Goal: Information Seeking & Learning: Learn about a topic

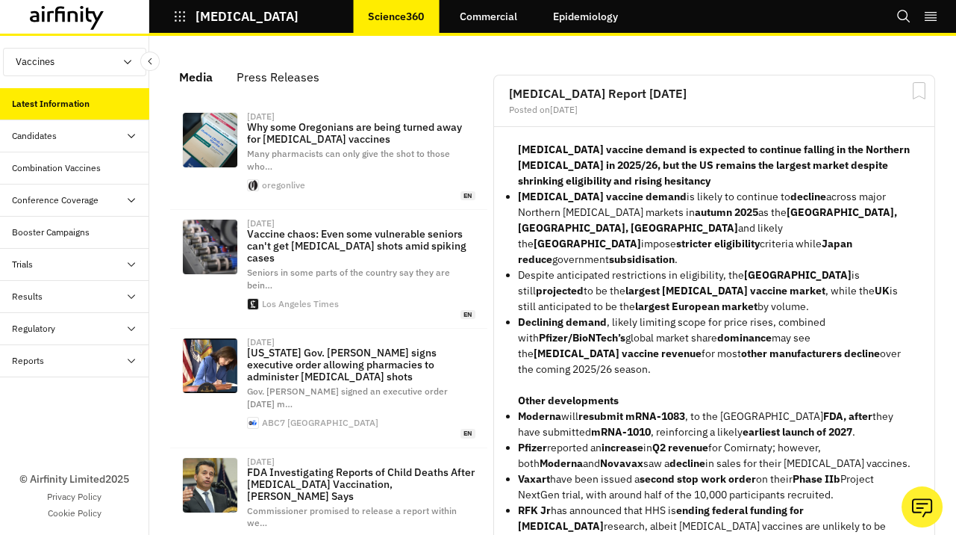
scroll to position [15, 0]
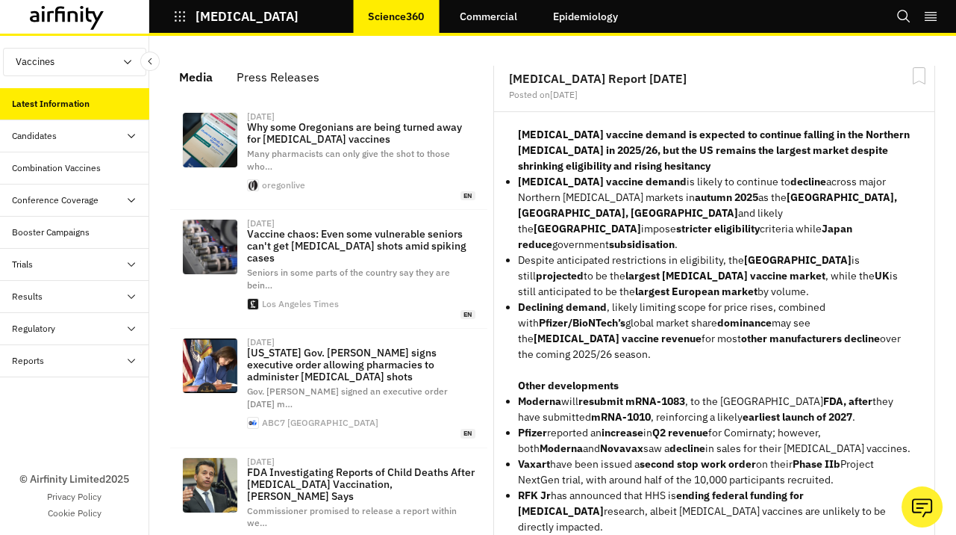
click at [196, 12] on p "[MEDICAL_DATA]" at bounding box center [247, 16] width 103 height 13
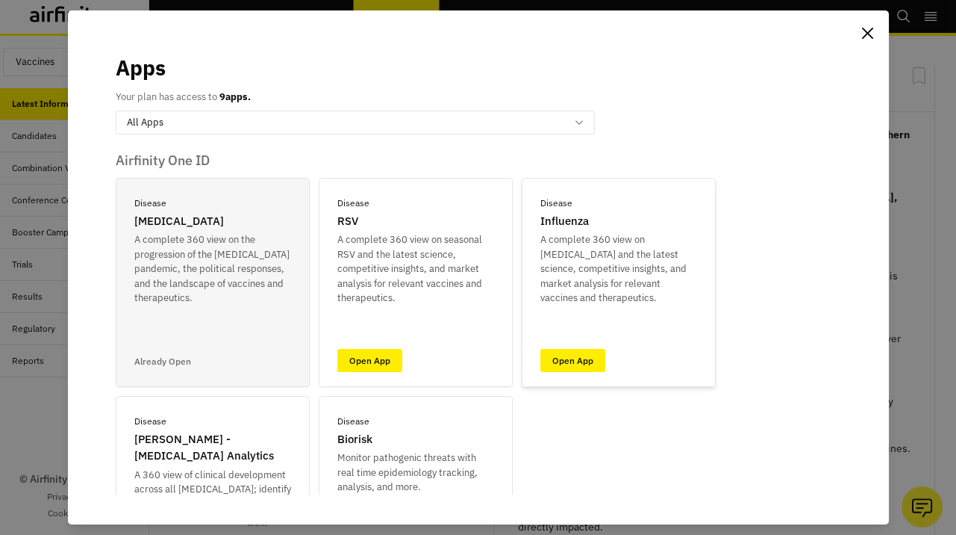
click at [605, 361] on div "Disease [MEDICAL_DATA] A complete 360 view on [MEDICAL_DATA] and the latest sci…" at bounding box center [619, 282] width 194 height 209
click at [579, 365] on link "Open App" at bounding box center [573, 360] width 65 height 23
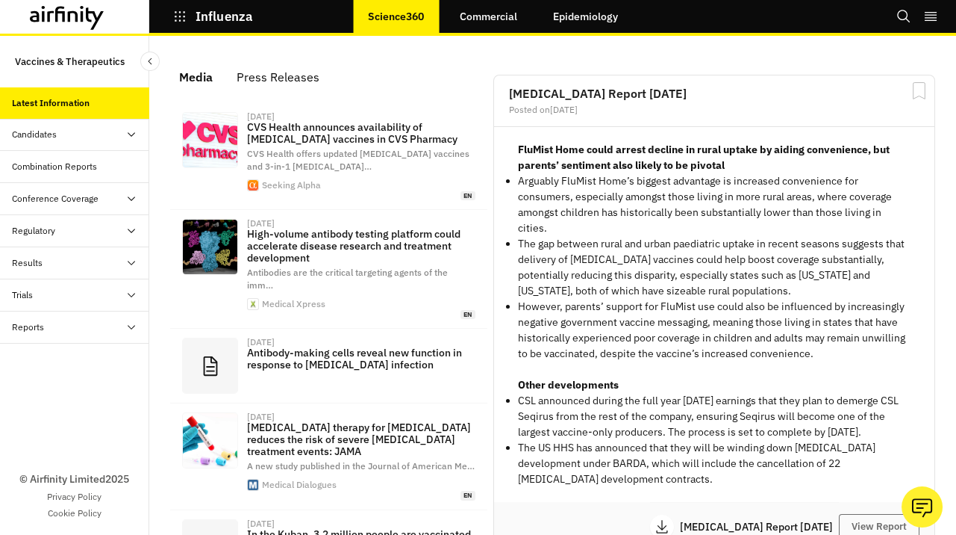
scroll to position [1054, 448]
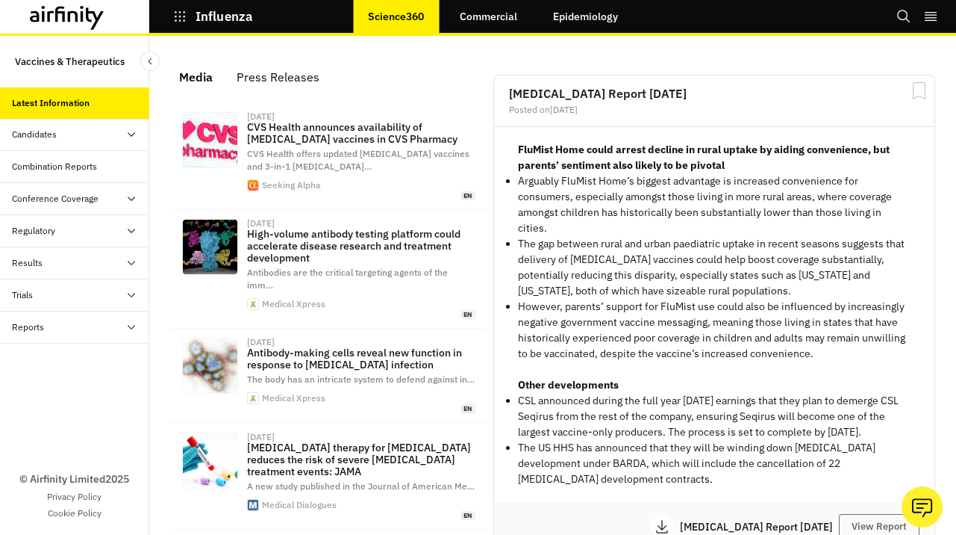
click at [90, 236] on div "Regulatory" at bounding box center [80, 230] width 137 height 13
click at [71, 344] on div "Trials" at bounding box center [74, 359] width 149 height 32
click at [82, 328] on div "Results" at bounding box center [80, 326] width 137 height 13
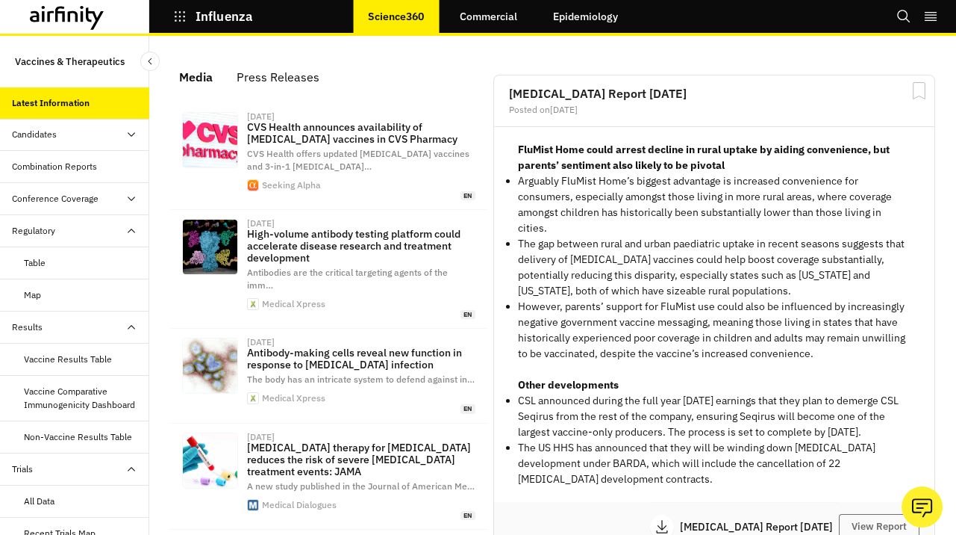
click at [63, 155] on div "Combination Reports" at bounding box center [74, 167] width 149 height 32
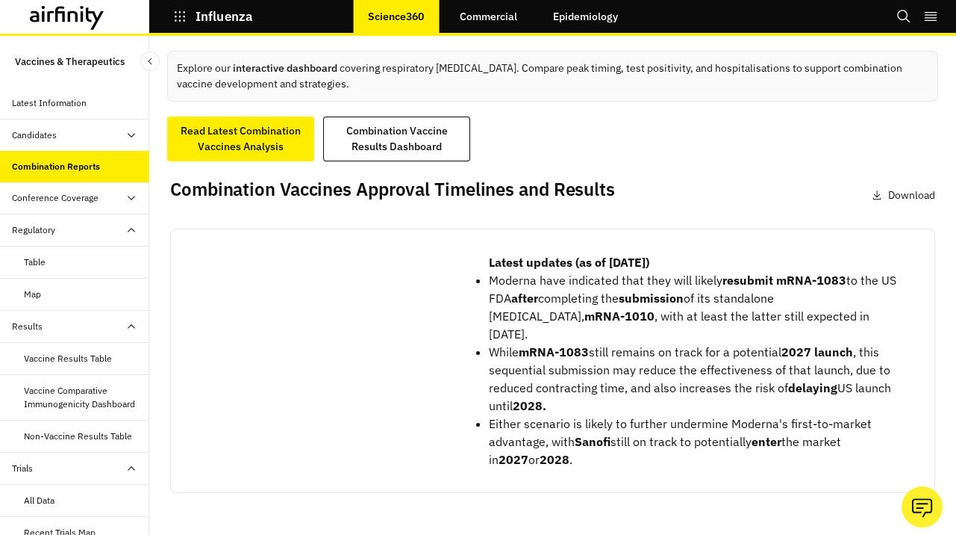
click at [60, 134] on div "Candidates" at bounding box center [80, 134] width 137 height 13
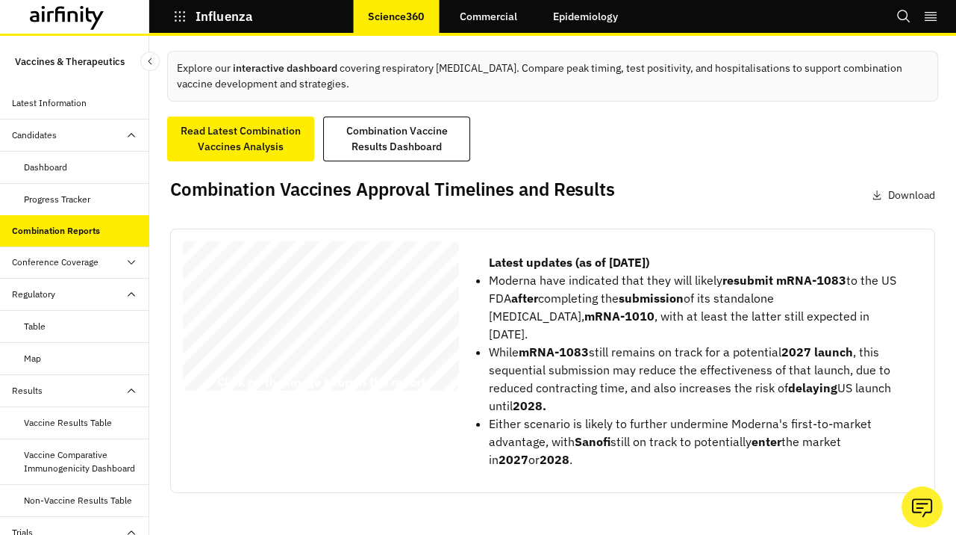
click at [51, 263] on div "Conference Coverage" at bounding box center [55, 261] width 87 height 13
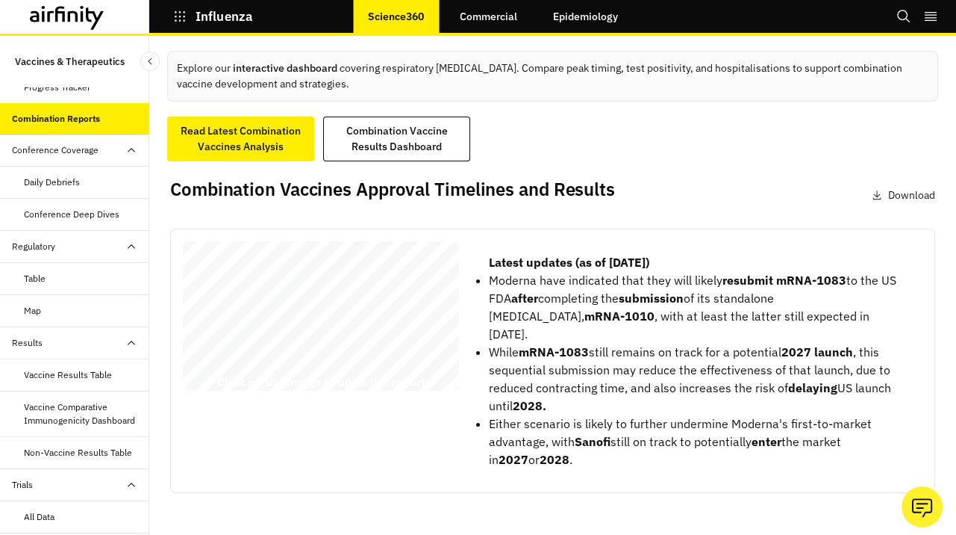
scroll to position [201, 0]
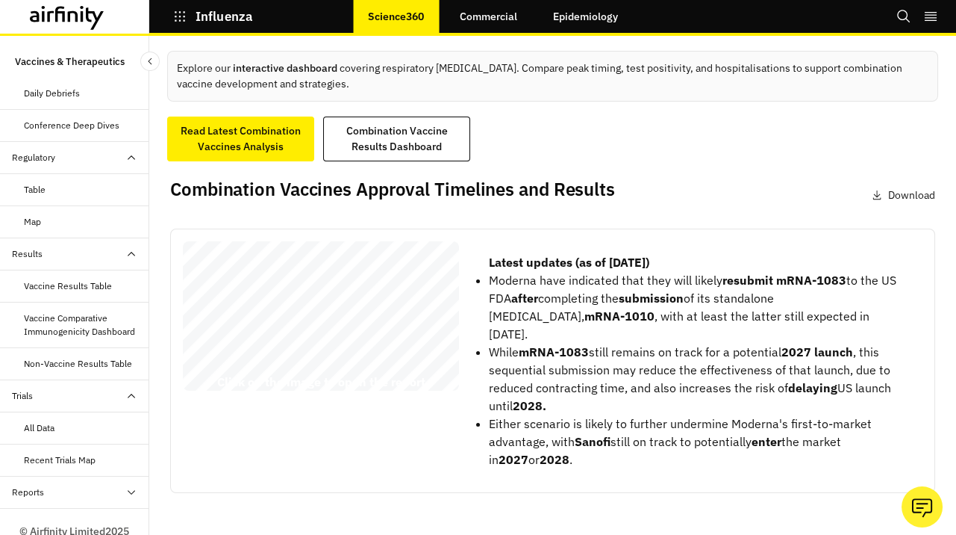
click at [516, 14] on link "Commercial" at bounding box center [488, 17] width 87 height 36
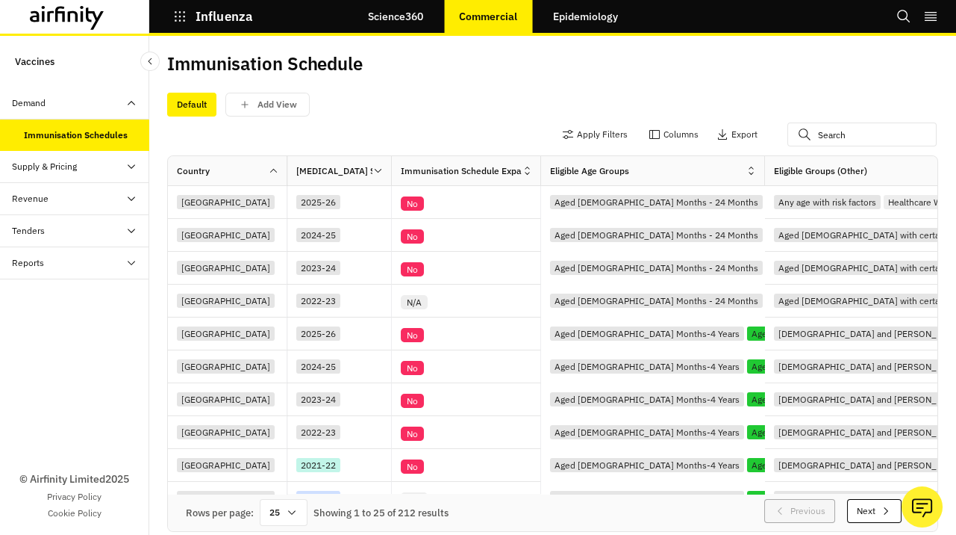
click at [93, 161] on div "Supply & Pricing" at bounding box center [80, 166] width 137 height 13
click at [60, 269] on div "Pricing Table" at bounding box center [49, 262] width 51 height 13
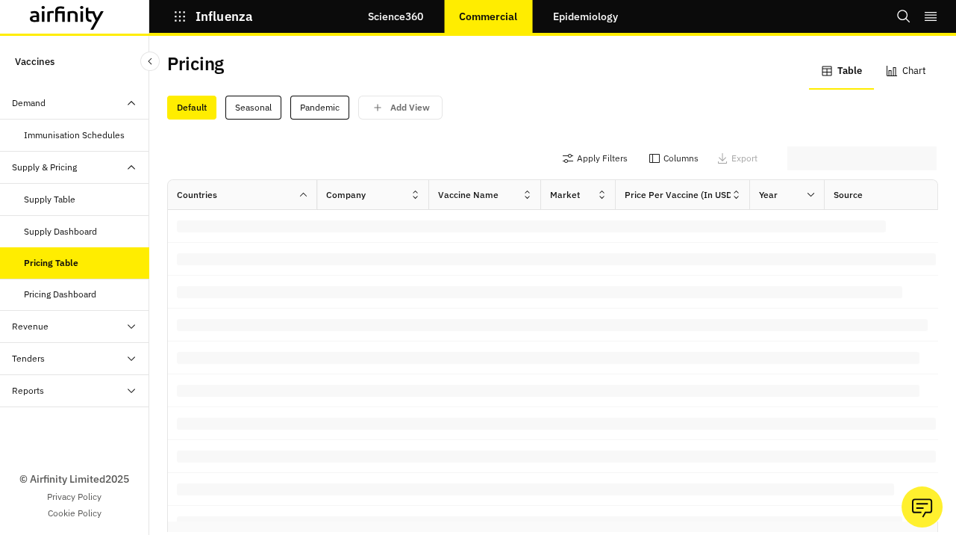
drag, startPoint x: 82, startPoint y: 299, endPoint x: 149, endPoint y: 187, distance: 129.6
click at [82, 299] on div "Pricing Dashboard" at bounding box center [60, 293] width 72 height 13
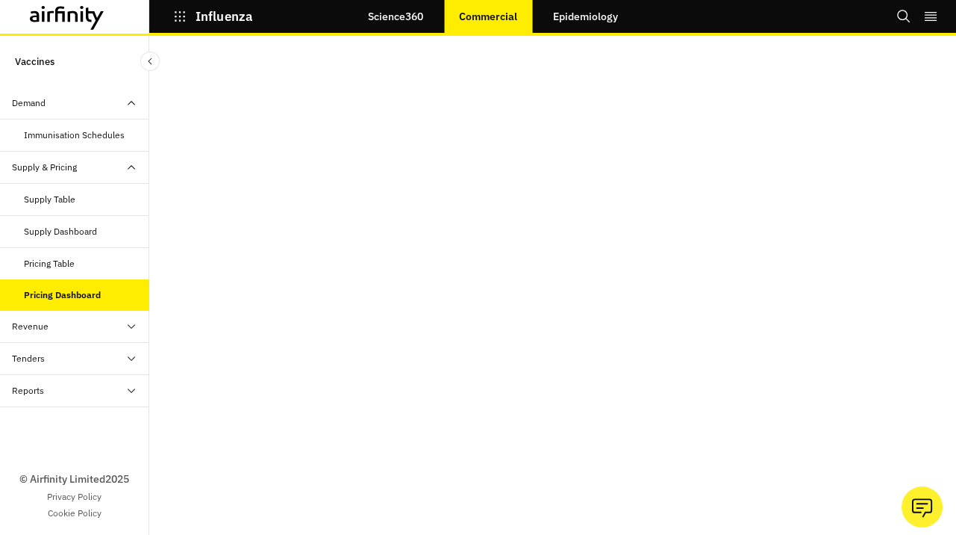
scroll to position [29, 0]
drag, startPoint x: 941, startPoint y: 272, endPoint x: 954, endPoint y: 270, distance: 12.8
click at [946, 272] on div at bounding box center [552, 285] width 807 height 499
